Goal: Information Seeking & Learning: Learn about a topic

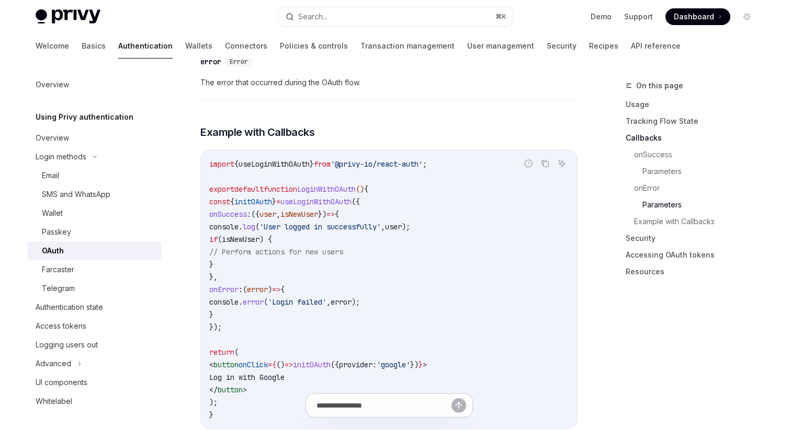
scroll to position [1876, 0]
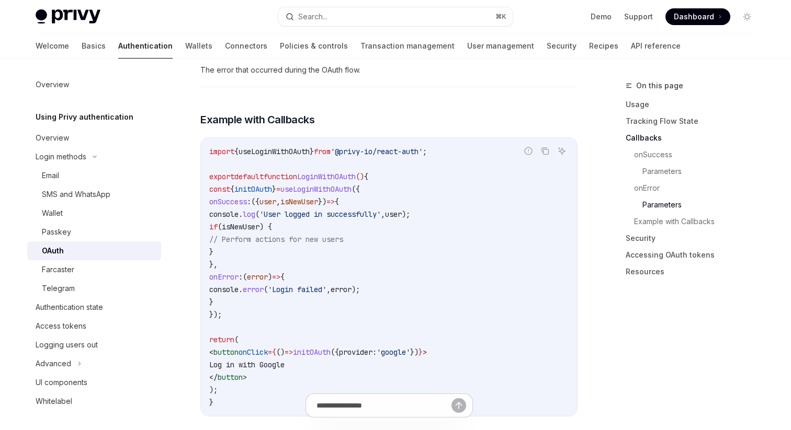
drag, startPoint x: 256, startPoint y: 208, endPoint x: 274, endPoint y: 236, distance: 33.4
click at [274, 236] on code "import { useLoginWithOAuth } from '@privy-io/react-auth' ; export default funct…" at bounding box center [388, 277] width 359 height 264
copy code "if ( isNewUser ) { // Perform actions for new users }"
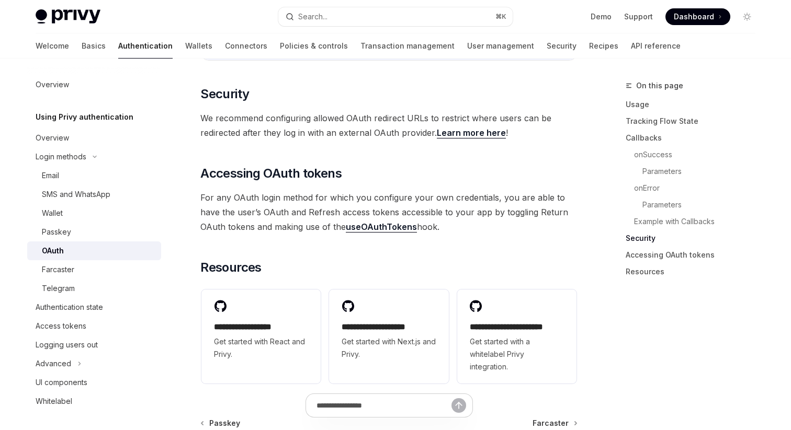
scroll to position [2229, 0]
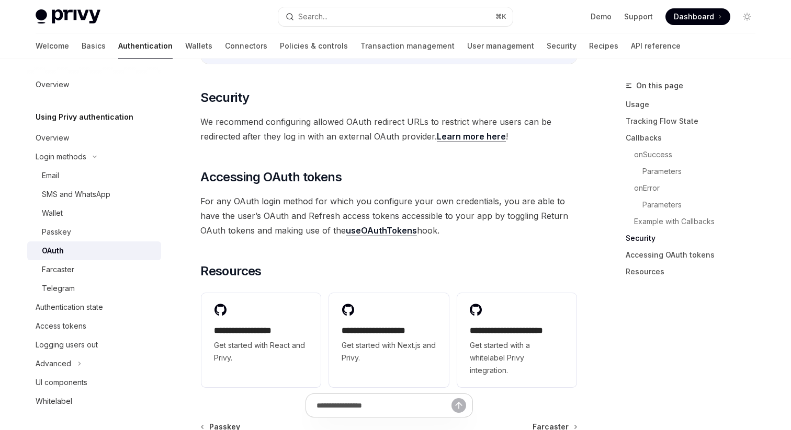
click at [448, 131] on link "Learn more here" at bounding box center [471, 136] width 69 height 11
type textarea "*"
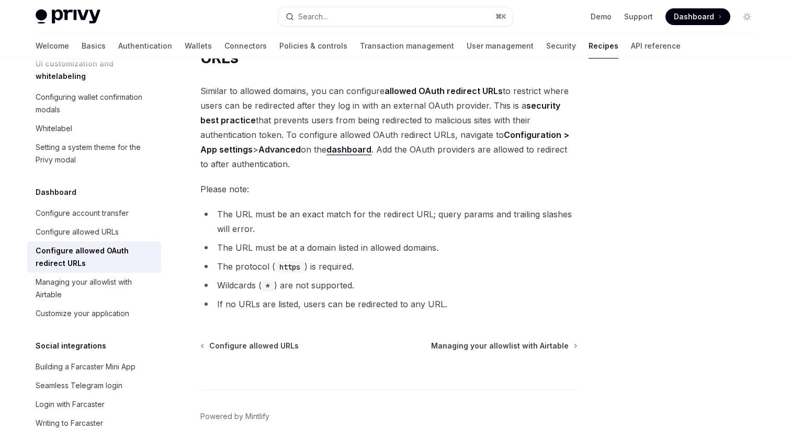
scroll to position [66, 0]
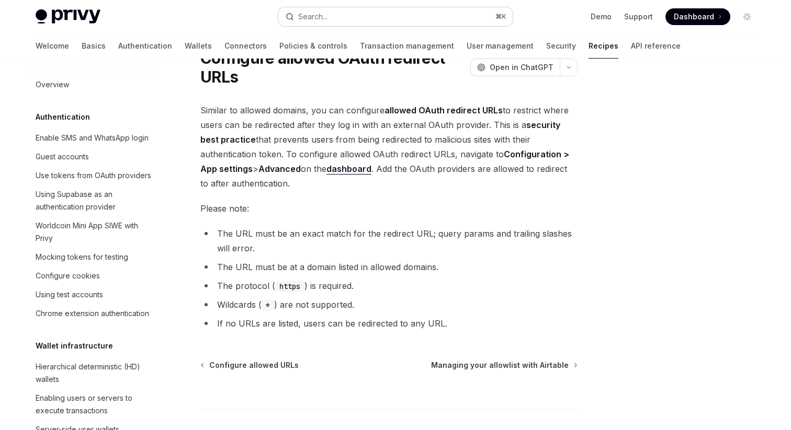
click at [401, 19] on button "Search... ⌘ K" at bounding box center [395, 16] width 234 height 19
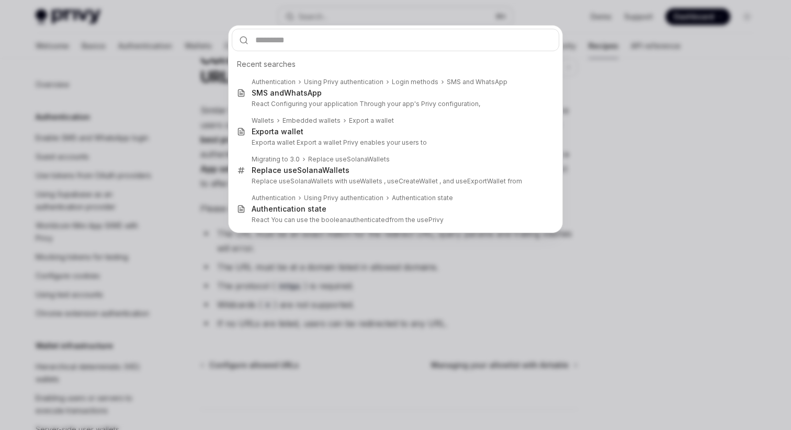
type input "**********"
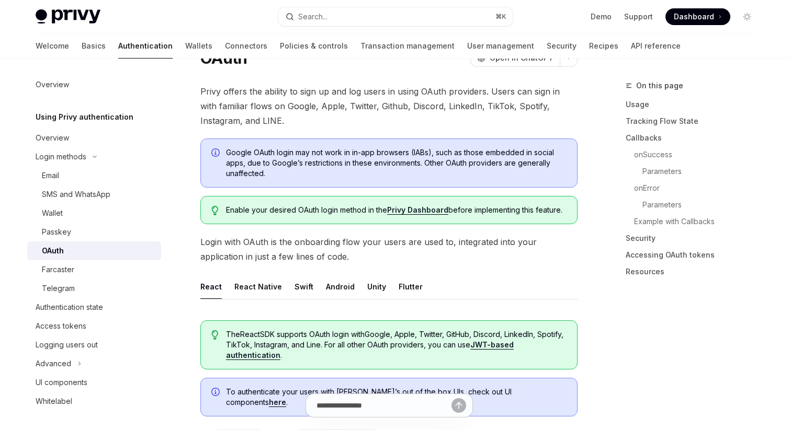
type textarea "*"
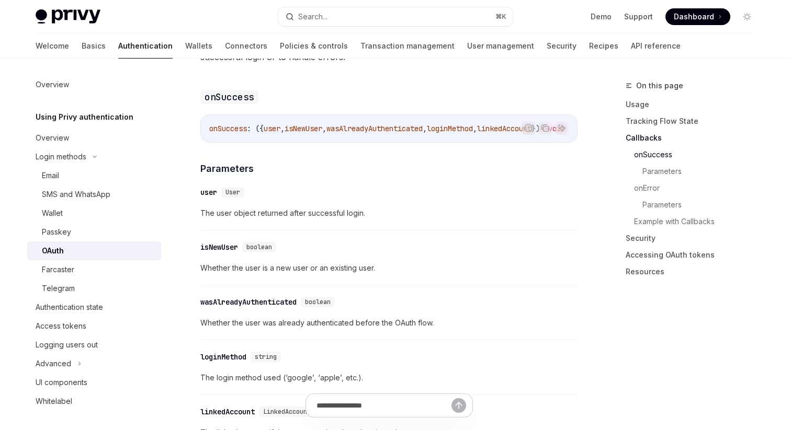
scroll to position [1346, 0]
click at [456, 18] on button "Search... ⌘ K" at bounding box center [395, 16] width 234 height 19
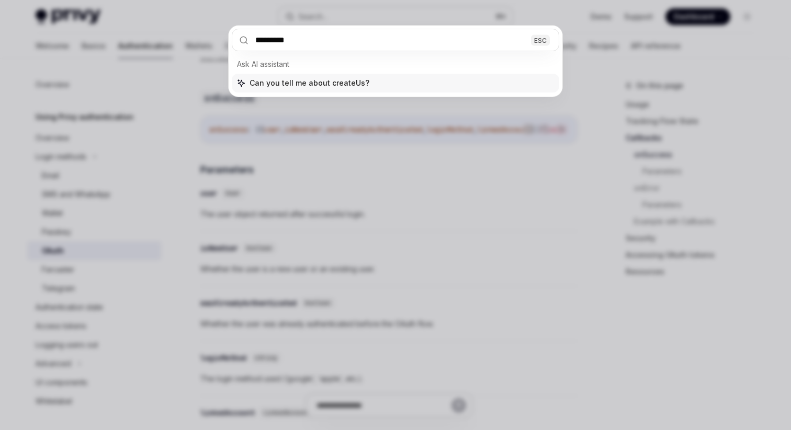
type input "**********"
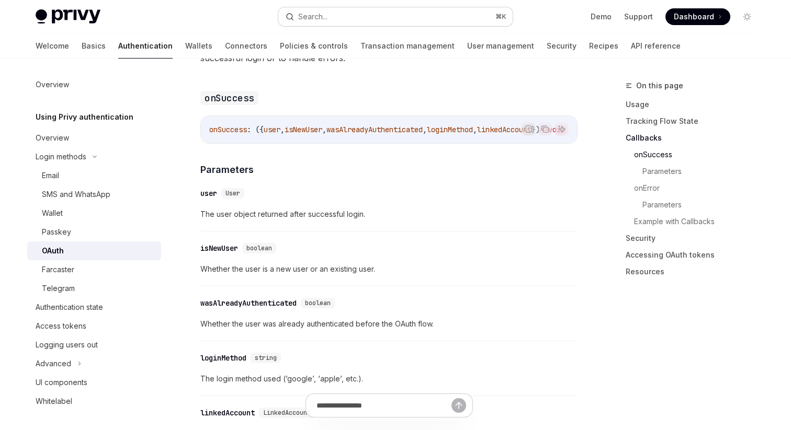
type textarea "*"
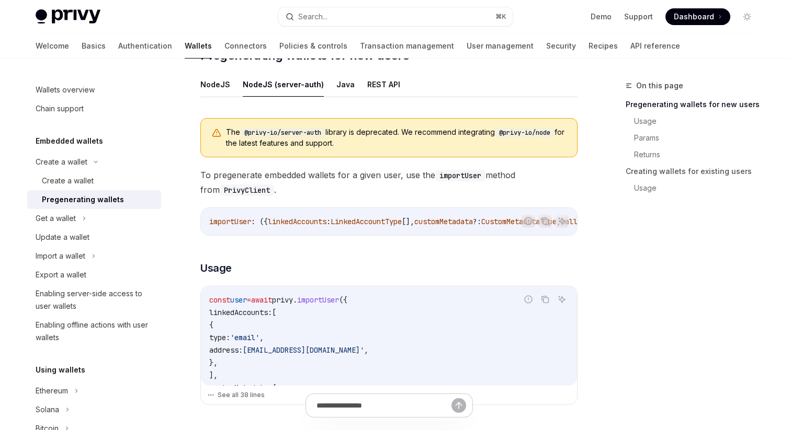
scroll to position [211, 0]
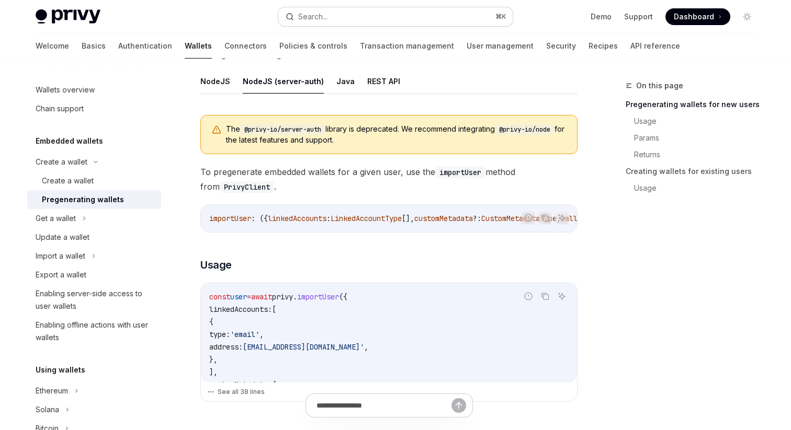
click at [364, 10] on button "Search... ⌘ K" at bounding box center [395, 16] width 234 height 19
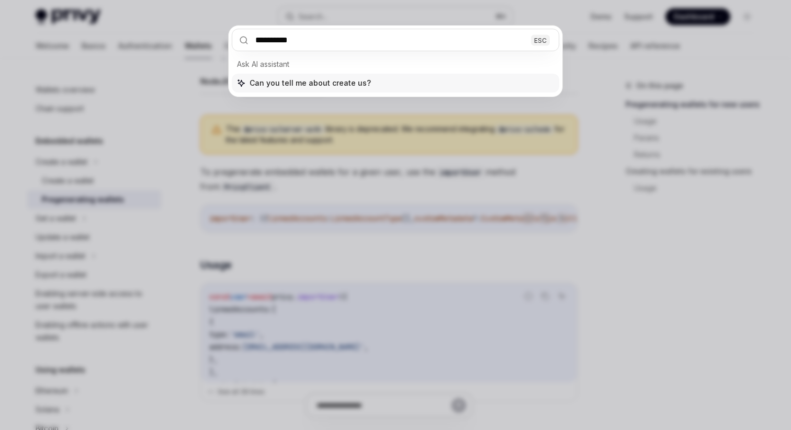
type input "**********"
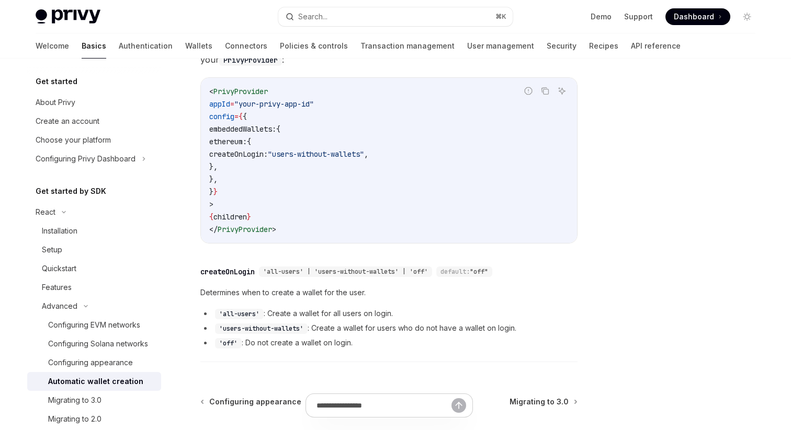
scroll to position [312, 0]
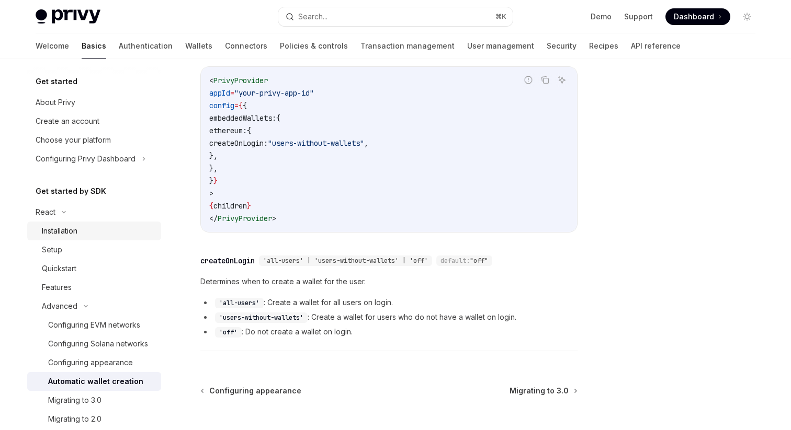
click at [86, 228] on div "Installation" at bounding box center [98, 231] width 113 height 13
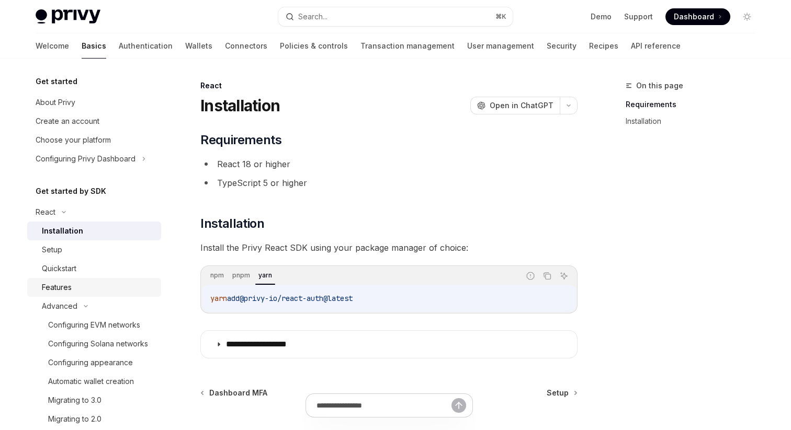
click at [83, 282] on div "Features" at bounding box center [98, 287] width 113 height 13
type textarea "*"
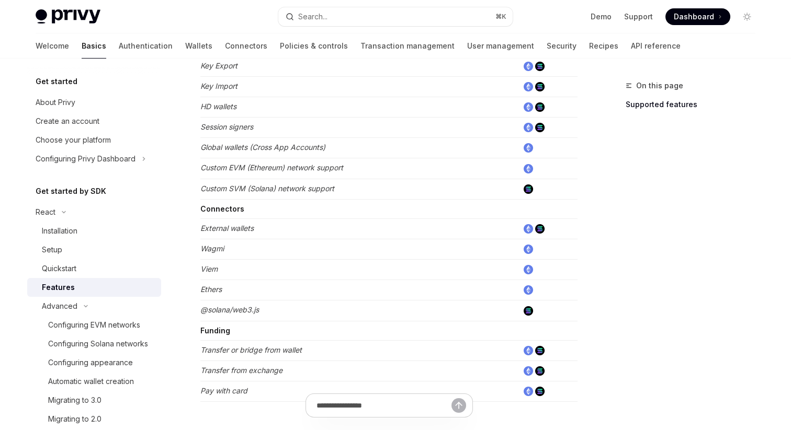
scroll to position [696, 0]
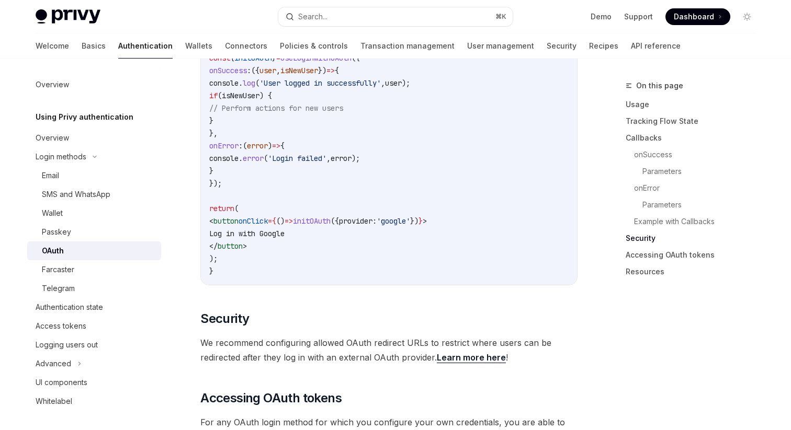
scroll to position [1896, 0]
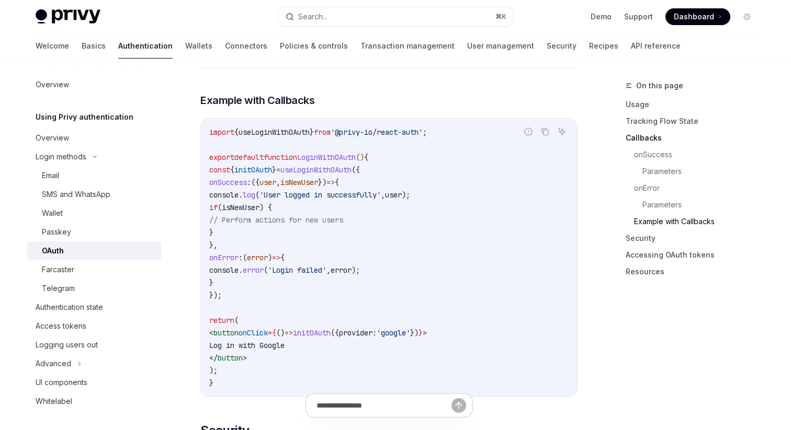
click at [258, 128] on span "useLoginWithOAuth" at bounding box center [274, 132] width 71 height 9
copy code "import { useLoginWithOAuth } from '@privy-io/react-auth' ;"
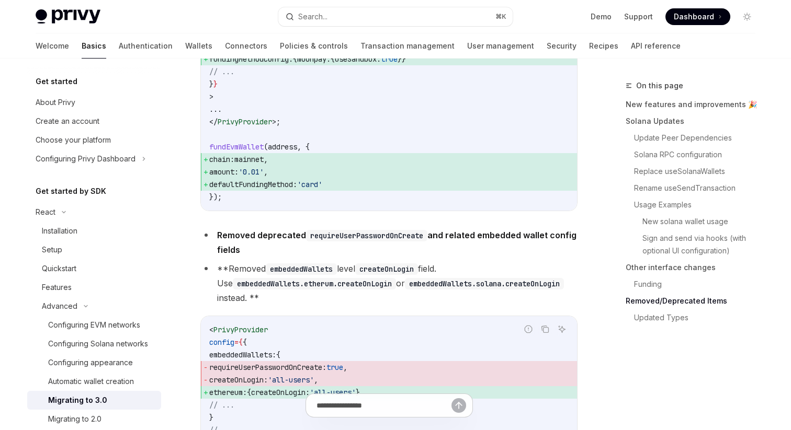
scroll to position [4701, 0]
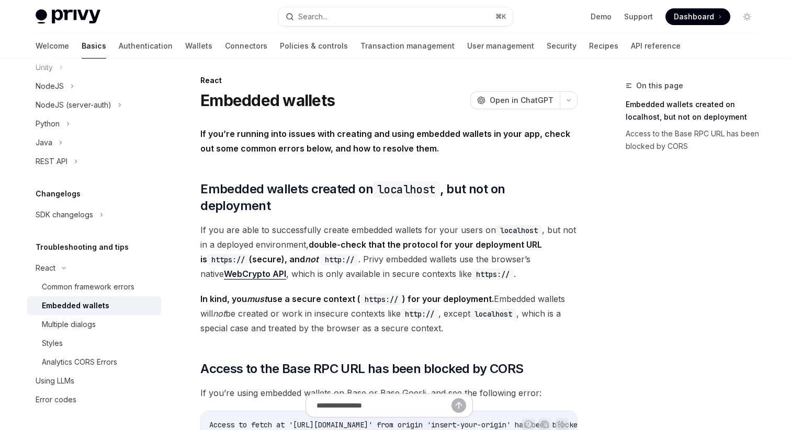
scroll to position [12, 0]
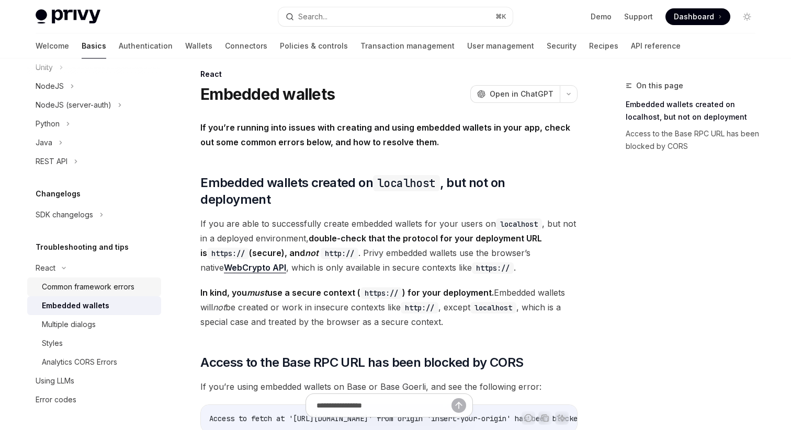
click at [86, 286] on div "Common framework errors" at bounding box center [88, 287] width 93 height 13
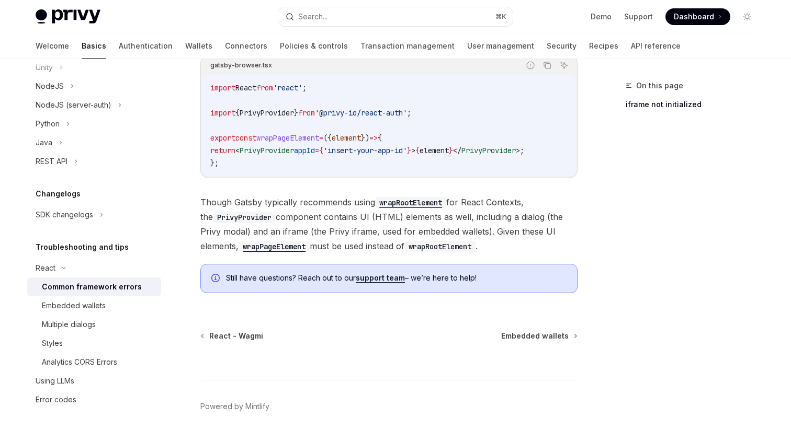
scroll to position [385, 0]
click at [85, 362] on div "Analytics CORS Errors" at bounding box center [79, 362] width 75 height 13
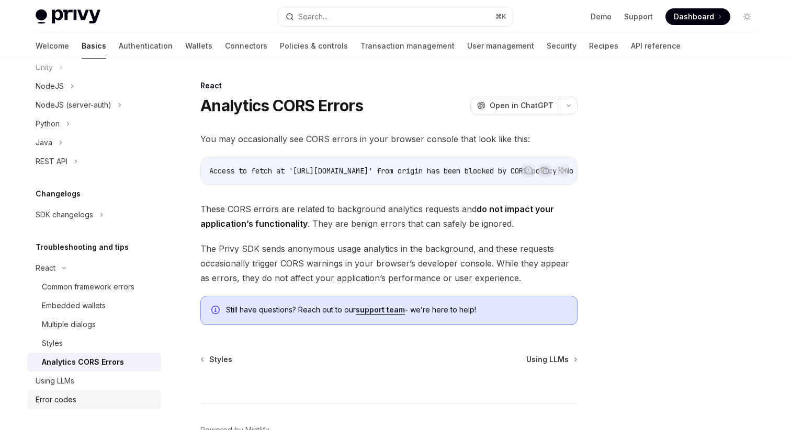
click at [87, 398] on div "Error codes" at bounding box center [95, 400] width 119 height 13
type textarea "*"
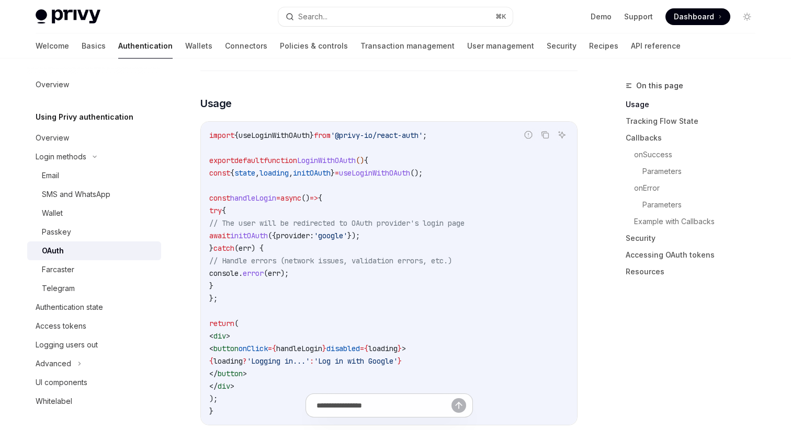
scroll to position [627, 0]
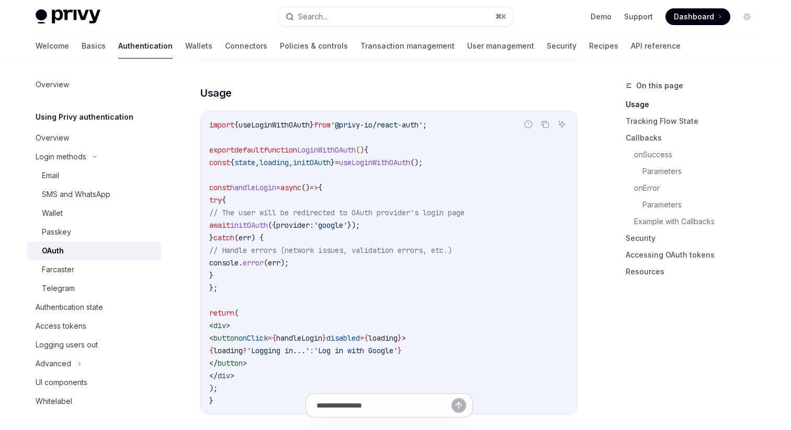
drag, startPoint x: 243, startPoint y: 207, endPoint x: 432, endPoint y: 207, distance: 188.3
click at [432, 207] on code "import { useLoginWithOAuth } from '@privy-io/react-auth' ; export default funct…" at bounding box center [388, 263] width 359 height 289
copy span "await initOAuth ({ provider: 'google' });"
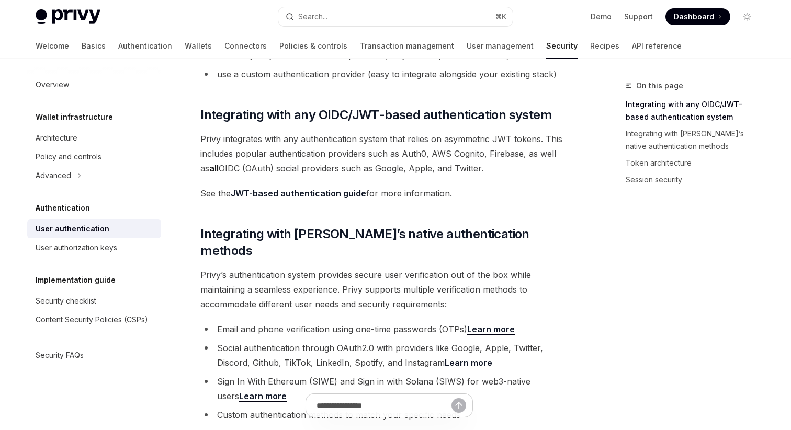
scroll to position [139, 0]
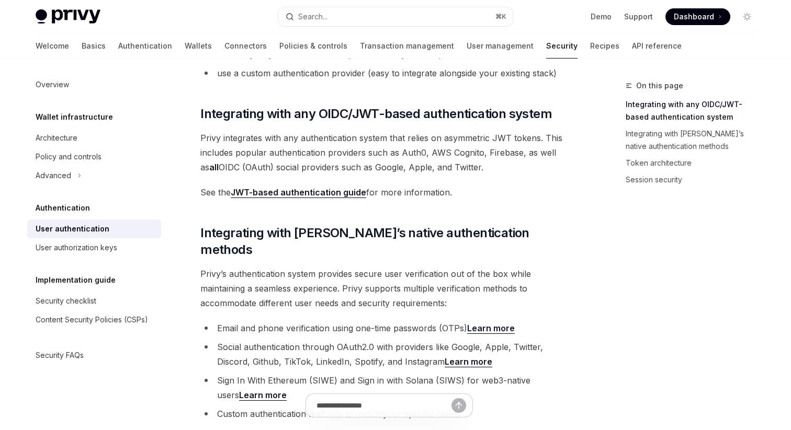
click at [445, 357] on link "Learn more" at bounding box center [469, 362] width 48 height 11
type textarea "*"
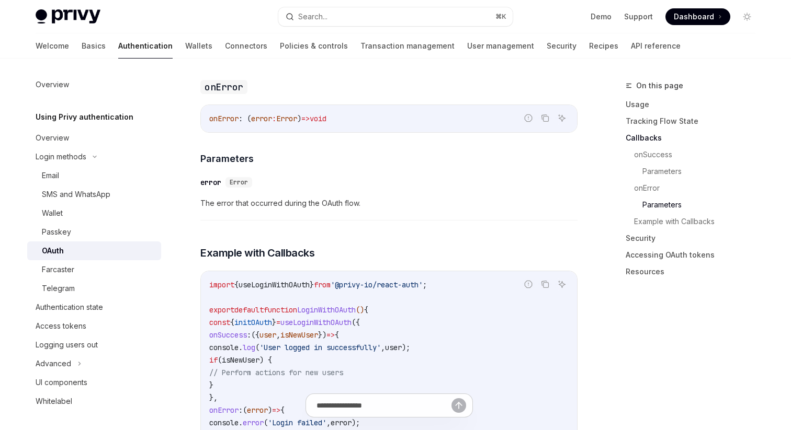
scroll to position [1542, 0]
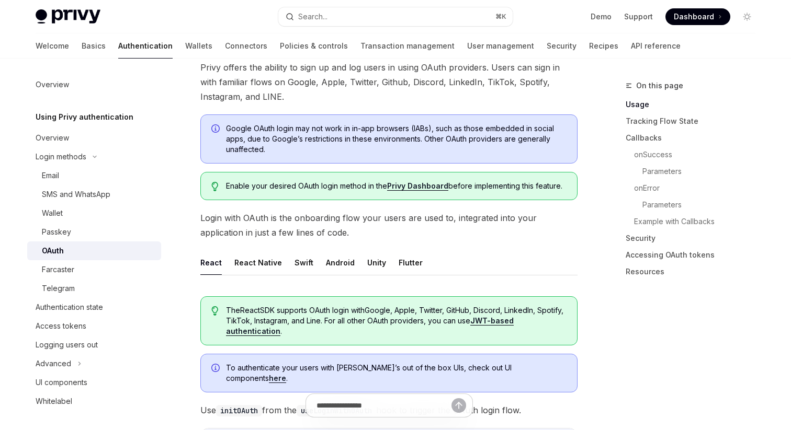
click at [218, 129] on icon "Info" at bounding box center [216, 129] width 10 height 10
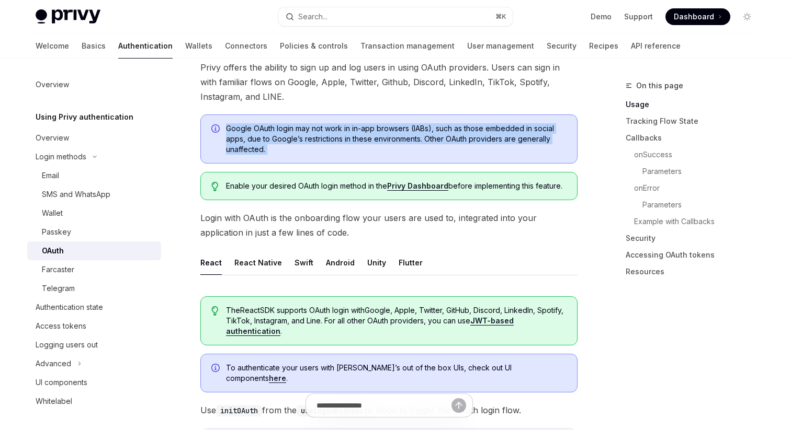
click at [218, 130] on icon "Info" at bounding box center [216, 129] width 10 height 10
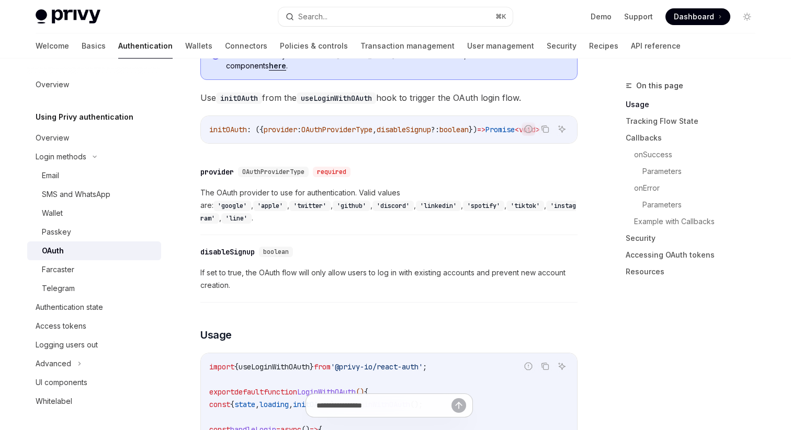
scroll to position [388, 0]
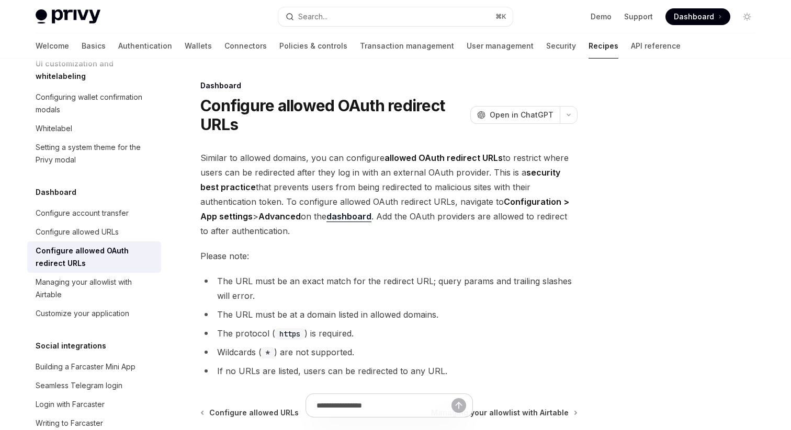
scroll to position [117, 0]
